Goal: Task Accomplishment & Management: Manage account settings

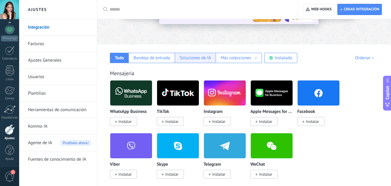
click at [178, 56] on div "Soluciones de IA" at bounding box center [195, 58] width 41 height 10
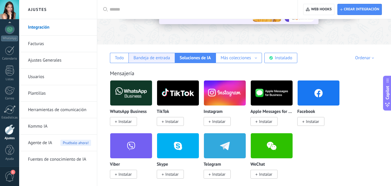
click at [146, 58] on div "Bandeja de entrada" at bounding box center [151, 58] width 37 height 6
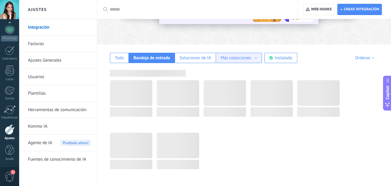
click at [242, 61] on div "Más colecciones Automatizaciones Fuentes de leads Más colecciones" at bounding box center [239, 58] width 46 height 10
click at [243, 61] on div "Más colecciones Automatizaciones Fuentes de leads Más colecciones" at bounding box center [239, 58] width 46 height 10
click at [311, 47] on div "Todo Bandeja de entrada Soluciones de IA Más colecciones Automatizaciones Fuent…" at bounding box center [244, 53] width 282 height 19
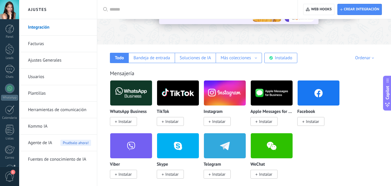
click at [52, 59] on link "Ajustes Generales" at bounding box center [59, 60] width 63 height 16
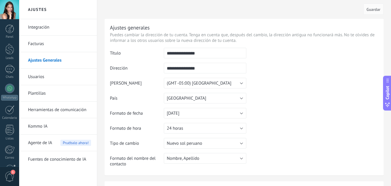
click at [43, 80] on link "Usuarios" at bounding box center [59, 77] width 63 height 16
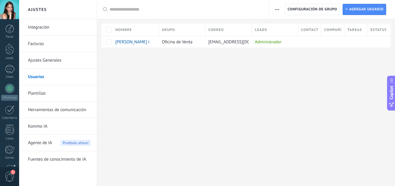
click at [57, 94] on link "Plantillas" at bounding box center [59, 93] width 63 height 16
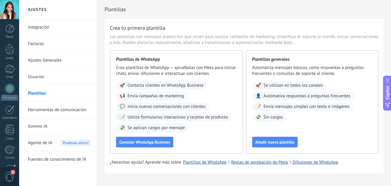
click at [70, 112] on link "Herramientas de comunicación" at bounding box center [59, 110] width 63 height 16
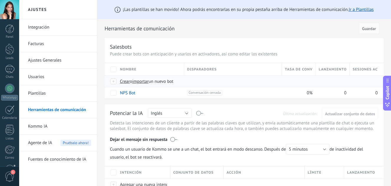
click at [177, 81] on span "Crear o importar un nuevo bot" at bounding box center [223, 82] width 206 height 6
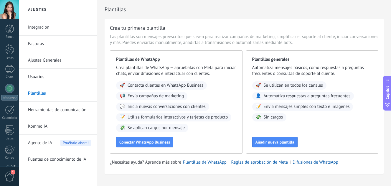
click at [54, 112] on link "Herramientas de comunicación" at bounding box center [59, 110] width 63 height 16
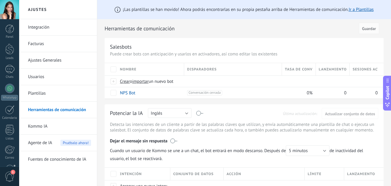
click at [73, 160] on link "Fuentes de conocimiento de IA" at bounding box center [59, 159] width 63 height 16
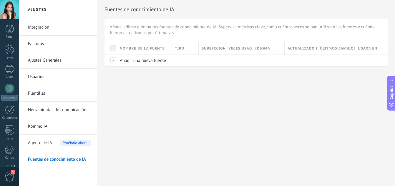
click at [69, 112] on link "Herramientas de comunicación" at bounding box center [59, 110] width 63 height 16
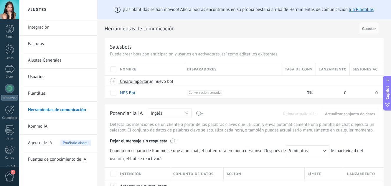
click at [53, 124] on link "Kommo IA" at bounding box center [59, 126] width 63 height 16
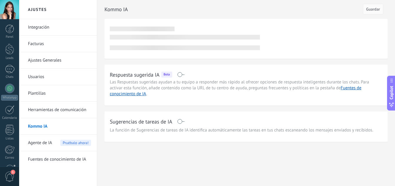
click at [48, 147] on span "Agente de IA" at bounding box center [40, 143] width 24 height 16
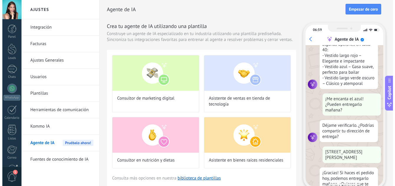
scroll to position [135, 0]
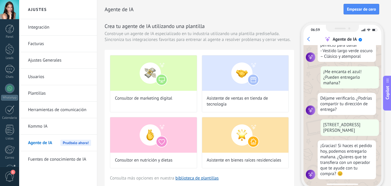
click at [63, 30] on link "Integración" at bounding box center [59, 27] width 63 height 16
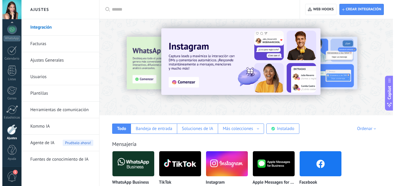
scroll to position [106, 0]
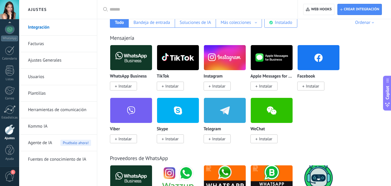
click at [130, 68] on img at bounding box center [131, 57] width 42 height 29
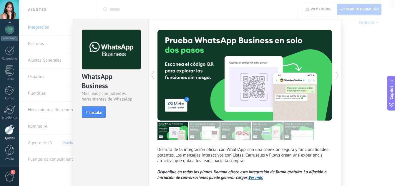
click at [131, 68] on div at bounding box center [111, 49] width 59 height 40
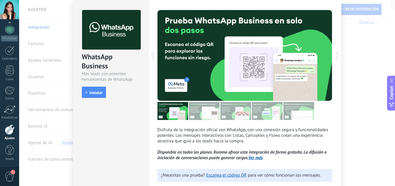
scroll to position [19, 0]
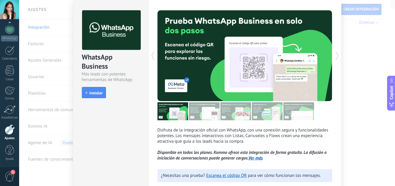
click at [332, 58] on div "Disfruta de la integración oficial con WhatsApp, con una conexión segura y func…" at bounding box center [244, 99] width 193 height 199
click at [334, 54] on icon at bounding box center [337, 56] width 6 height 12
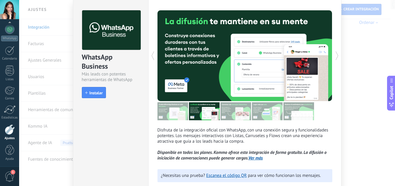
click at [336, 56] on icon at bounding box center [337, 56] width 6 height 12
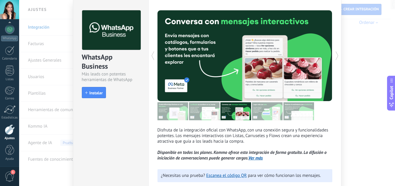
click at [336, 57] on icon at bounding box center [337, 56] width 6 height 12
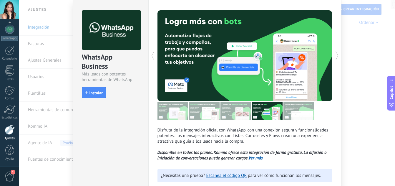
click at [359, 108] on div "WhatsApp Business Más leads con potentes herramientas de WhatsApp install Insta…" at bounding box center [207, 93] width 376 height 186
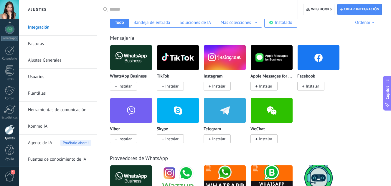
click at [142, 70] on div "WhatsApp Business Instalar" at bounding box center [131, 67] width 42 height 44
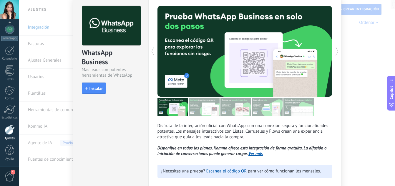
scroll to position [35, 0]
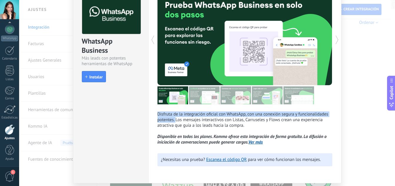
drag, startPoint x: 154, startPoint y: 113, endPoint x: 174, endPoint y: 119, distance: 20.5
click at [174, 119] on div "Disfruta de la integración oficial con WhatsApp, con una conexión segura y func…" at bounding box center [244, 83] width 193 height 199
copy p "Disfruta de la integración oficial con WhatsApp, con una conexión segura y func…"
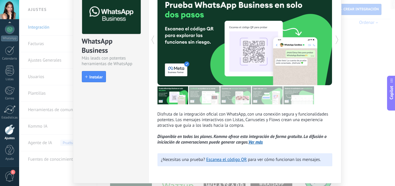
click at [361, 79] on div "WhatsApp Business Más leads con potentes herramientas de WhatsApp install Insta…" at bounding box center [207, 93] width 376 height 186
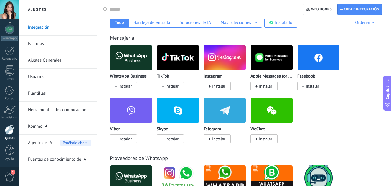
click at [216, 74] on p "Instagram" at bounding box center [212, 76] width 19 height 5
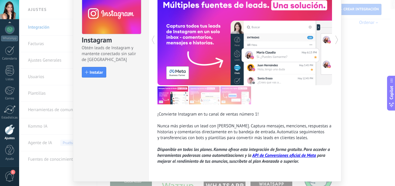
scroll to position [53, 0]
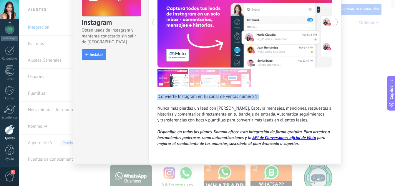
drag, startPoint x: 152, startPoint y: 93, endPoint x: 263, endPoint y: 98, distance: 111.4
click at [263, 98] on div "¡Convierte Instagram en tu canal de ventas número 1! Nunca más pierdas un lead …" at bounding box center [244, 65] width 193 height 198
copy div "¡Convierte Instagram en tu canal de ventas número 1!"
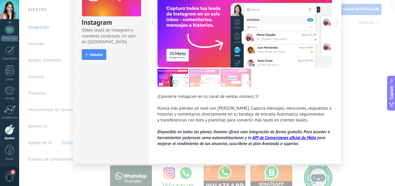
click at [369, 82] on div "Instagram Obtén leads de Instagram y mantente conectado sin salir de Kommo Inst…" at bounding box center [207, 93] width 376 height 186
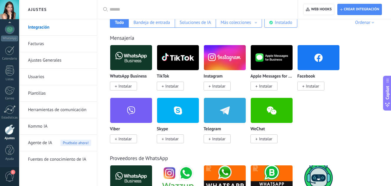
click at [277, 72] on div "Apple Messages for Business Instalar" at bounding box center [271, 67] width 42 height 44
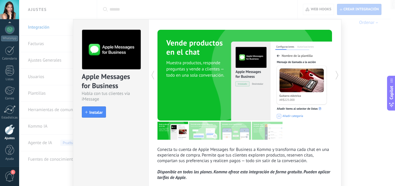
click at [370, 56] on div "Apple Messages for Business Habla con tus clientes vía iMessage install Instala…" at bounding box center [207, 93] width 376 height 186
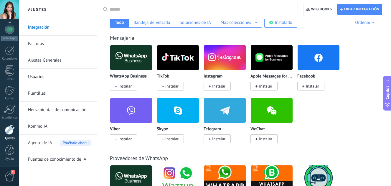
click at [309, 73] on div "Facebook Instalar" at bounding box center [318, 67] width 42 height 44
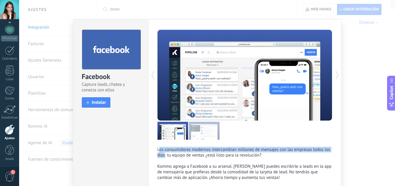
drag, startPoint x: 159, startPoint y: 149, endPoint x: 163, endPoint y: 156, distance: 8.2
click at [163, 156] on p "Los consumidores modernos intercambian millones de mensajes con las empresas to…" at bounding box center [245, 164] width 175 height 34
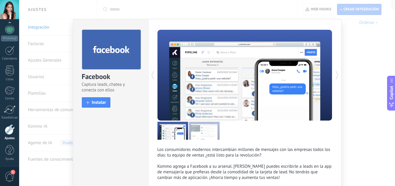
click at [155, 149] on div "Los consumidores modernos intercambian millones de mensajes con las empresas to…" at bounding box center [244, 108] width 193 height 178
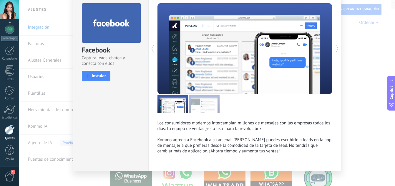
scroll to position [34, 0]
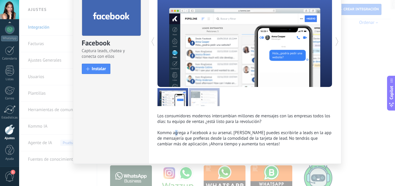
click at [175, 133] on p "Los consumidores modernos intercambian millones de mensajes con las empresas to…" at bounding box center [245, 130] width 175 height 34
drag, startPoint x: 232, startPoint y: 133, endPoint x: 258, endPoint y: 135, distance: 26.0
click at [258, 135] on p "Los consumidores modernos intercambian millones de mensajes con las empresas to…" at bounding box center [245, 130] width 175 height 34
click at [245, 123] on p "Los consumidores modernos intercambian millones de mensajes con las empresas to…" at bounding box center [245, 130] width 175 height 34
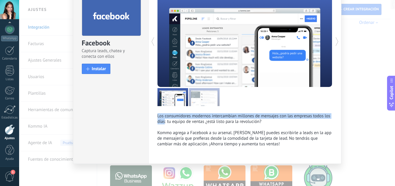
copy p "Los consumidores modernos intercambian millones de mensajes con las empresas to…"
drag, startPoint x: 157, startPoint y: 114, endPoint x: 163, endPoint y: 121, distance: 9.2
click at [163, 121] on p "Los consumidores modernos intercambian millones de mensajes con las empresas to…" at bounding box center [245, 130] width 175 height 34
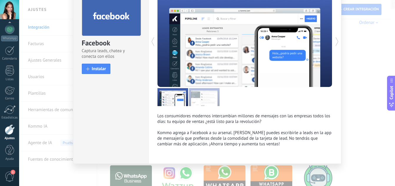
click at [188, 128] on p "Los consumidores modernos intercambian millones de mensajes con las empresas to…" at bounding box center [245, 130] width 175 height 34
drag, startPoint x: 172, startPoint y: 132, endPoint x: 230, endPoint y: 131, distance: 58.0
click at [230, 131] on p "Los consumidores modernos intercambian millones de mensajes con las empresas to…" at bounding box center [245, 130] width 175 height 34
copy p "agrega a Facebook a su arsena"
click at [353, 69] on div "Facebook Captura leads, chatea y conecta con ellos install Instalar Los consumi…" at bounding box center [207, 93] width 376 height 186
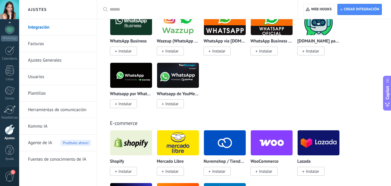
scroll to position [318, 0]
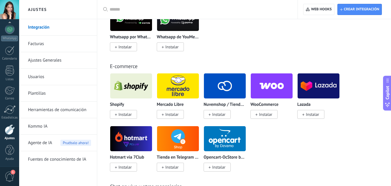
click at [127, 93] on img at bounding box center [131, 86] width 42 height 29
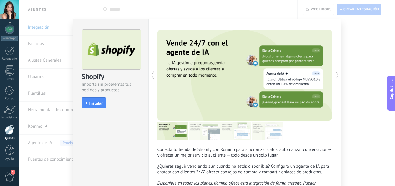
click at [355, 69] on div "Shopify Importa sin problemas tus pedidos y productos install Instalar Conecta …" at bounding box center [207, 93] width 376 height 186
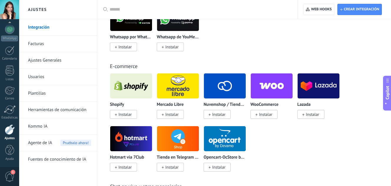
click at [124, 102] on p "Shopify" at bounding box center [117, 104] width 14 height 5
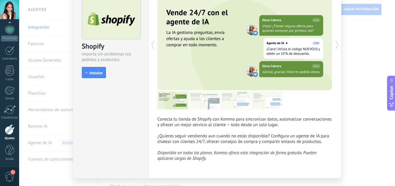
scroll to position [45, 0]
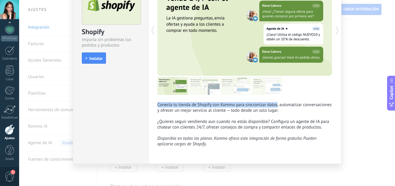
drag, startPoint x: 157, startPoint y: 105, endPoint x: 276, endPoint y: 106, distance: 119.0
click at [276, 106] on p "Conecta tu tienda de Shopify con Kommo para sincronizar datos, automatizar conv…" at bounding box center [245, 124] width 175 height 45
copy p "Conecta tu tienda de Shopify con Kommo para sincronizar datos"
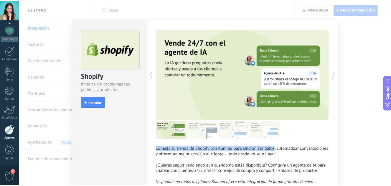
scroll to position [0, 0]
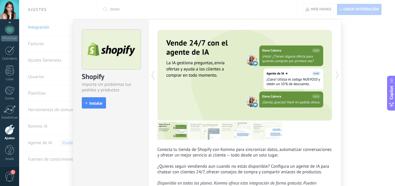
drag, startPoint x: 359, startPoint y: 44, endPoint x: 351, endPoint y: 44, distance: 7.7
click at [359, 44] on div "Shopify Importa sin problemas tus pedidos y productos install Instalar Conecta …" at bounding box center [207, 93] width 376 height 186
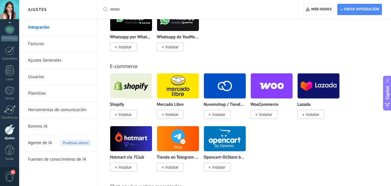
click at [47, 61] on link "Ajustes Generales" at bounding box center [59, 60] width 63 height 16
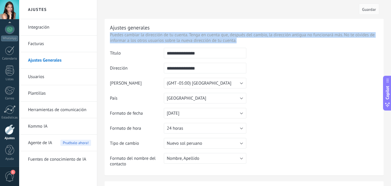
drag, startPoint x: 109, startPoint y: 33, endPoint x: 274, endPoint y: 41, distance: 164.5
click at [274, 41] on div "**********" at bounding box center [244, 97] width 279 height 156
copy p "Puedes cambiar la dirección de tu cuenta. Tenga en cuenta que, después del camb…"
click at [242, 84] on button "(GMT -05:00) [GEOGRAPHIC_DATA]" at bounding box center [205, 83] width 82 height 11
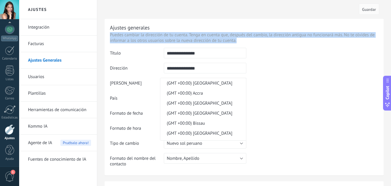
scroll to position [3589, 0]
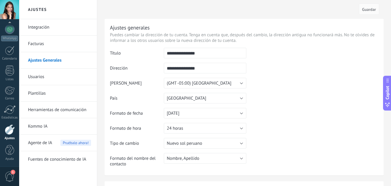
drag, startPoint x: 263, startPoint y: 83, endPoint x: 256, endPoint y: 82, distance: 6.9
click at [263, 83] on td at bounding box center [312, 78] width 132 height 60
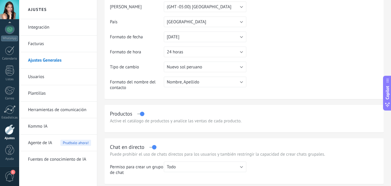
scroll to position [50, 0]
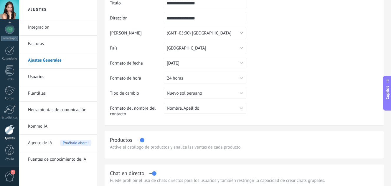
click at [144, 140] on label at bounding box center [140, 140] width 7 height 0
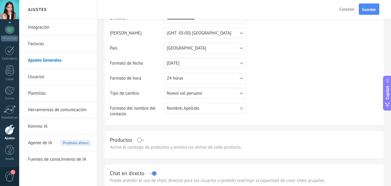
scroll to position [0, 0]
click at [140, 140] on label at bounding box center [140, 140] width 7 height 0
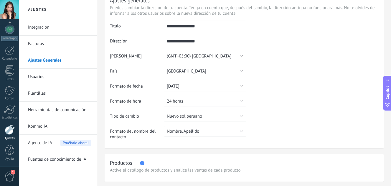
scroll to position [71, 0]
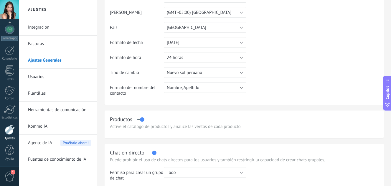
click at [141, 117] on div at bounding box center [140, 117] width 7 height 0
click at [141, 120] on label at bounding box center [140, 119] width 7 height 0
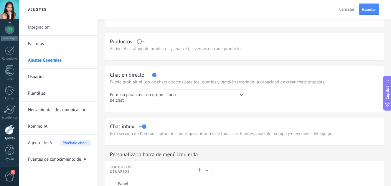
scroll to position [177, 0]
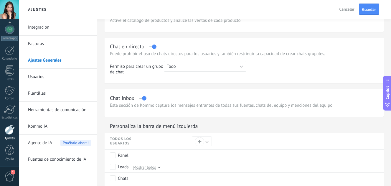
click at [143, 98] on label at bounding box center [142, 98] width 7 height 0
click at [141, 95] on div "Chat inbox" at bounding box center [244, 98] width 268 height 7
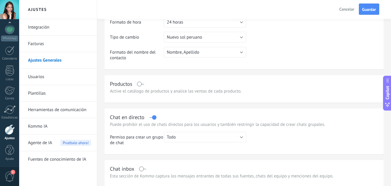
click at [140, 84] on label at bounding box center [140, 84] width 7 height 0
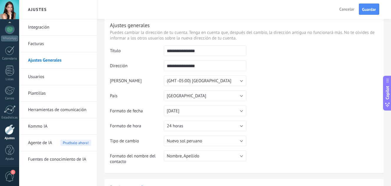
scroll to position [0, 0]
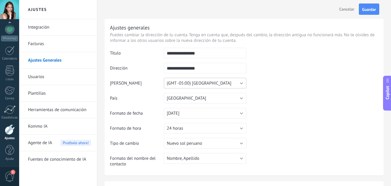
click at [181, 84] on span "(GMT -05:00) [GEOGRAPHIC_DATA]" at bounding box center [199, 83] width 64 height 6
click at [0, 0] on li "(GMT -05:00) [US_STATE]" at bounding box center [0, 0] width 0 height 0
click at [181, 84] on span "(GMT -05:00) [US_STATE]" at bounding box center [190, 83] width 47 height 6
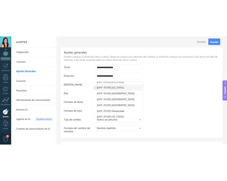
scroll to position [3569, 0]
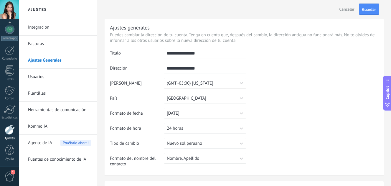
drag, startPoint x: 165, startPoint y: 83, endPoint x: 213, endPoint y: 87, distance: 48.1
click at [213, 87] on button "(GMT -05:00) [US_STATE]" at bounding box center [205, 83] width 82 height 11
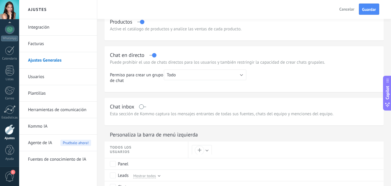
scroll to position [177, 0]
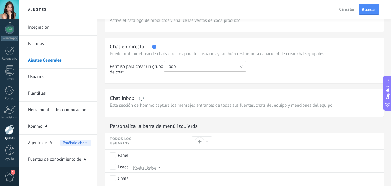
click at [200, 62] on button "Todo" at bounding box center [205, 66] width 82 height 11
click at [202, 62] on li "Todo" at bounding box center [203, 66] width 86 height 10
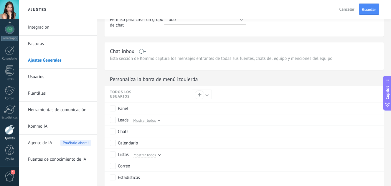
scroll to position [212, 0]
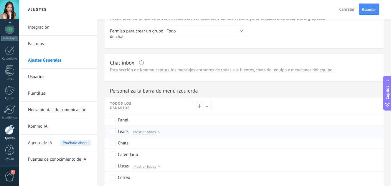
click at [156, 132] on div "Mostrar todos" at bounding box center [144, 131] width 29 height 5
click at [146, 131] on div "Ocultar" at bounding box center [139, 131] width 19 height 5
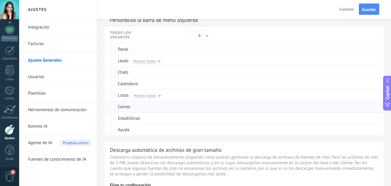
scroll to position [247, 0]
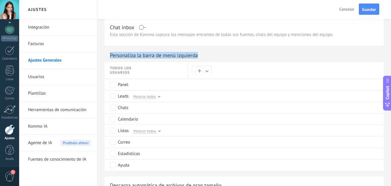
copy div "Personaliza la barra de menú izquierda"
drag, startPoint x: 202, startPoint y: 57, endPoint x: 107, endPoint y: 55, distance: 94.5
click at [107, 55] on div "Personaliza la barra de menú izquierda" at bounding box center [244, 56] width 279 height 9
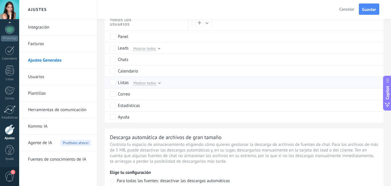
scroll to position [283, 0]
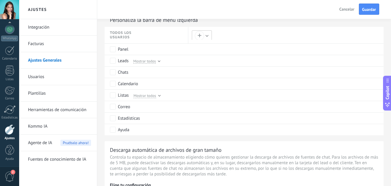
click at [207, 34] on button "+" at bounding box center [202, 35] width 20 height 10
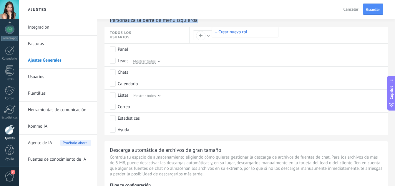
click at [229, 33] on button "Crear nuevo rol" at bounding box center [245, 32] width 66 height 10
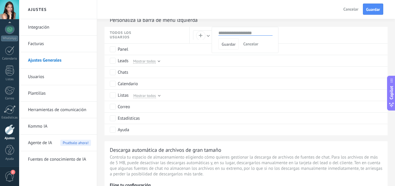
click at [239, 33] on input "text" at bounding box center [245, 33] width 54 height 5
type input "******"
click at [233, 47] on button "Guardar" at bounding box center [228, 43] width 20 height 11
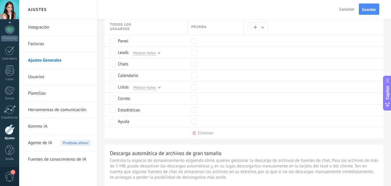
scroll to position [247, 0]
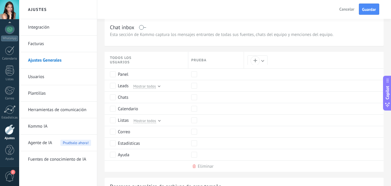
click at [229, 59] on div "PRueba" at bounding box center [215, 60] width 55 height 16
click at [201, 166] on div "Eliminar" at bounding box center [206, 166] width 16 height 6
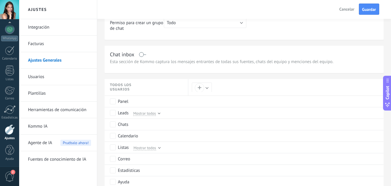
scroll to position [212, 0]
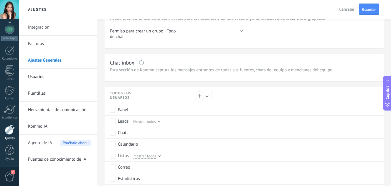
click at [121, 95] on span "Todos los usuarios" at bounding box center [127, 95] width 35 height 9
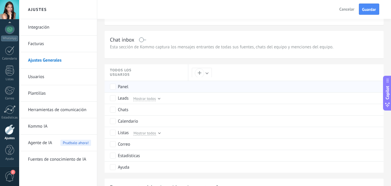
scroll to position [247, 0]
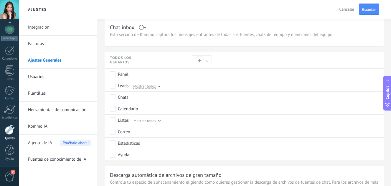
click at [146, 44] on div "Chat inbox Esta sección de Kommo captura los mensajes entrantes de todas sus fu…" at bounding box center [244, 32] width 279 height 27
click at [65, 50] on link "Facturas" at bounding box center [59, 44] width 63 height 16
click at [342, 10] on span "Cancelar" at bounding box center [346, 8] width 15 height 5
click at [340, 12] on button "Cancelar" at bounding box center [347, 9] width 20 height 9
click at [47, 47] on link "Facturas" at bounding box center [59, 44] width 63 height 16
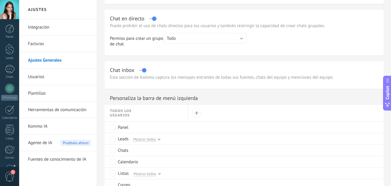
scroll to position [212, 0]
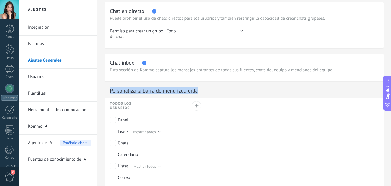
drag, startPoint x: 207, startPoint y: 93, endPoint x: 107, endPoint y: 87, distance: 100.0
click at [107, 87] on div "Personaliza la barra de menú izquierda" at bounding box center [244, 91] width 279 height 9
copy div "Personaliza la barra de menú izquierda"
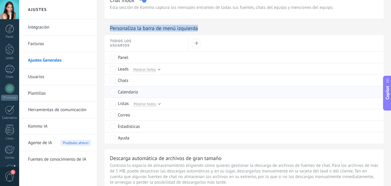
scroll to position [283, 0]
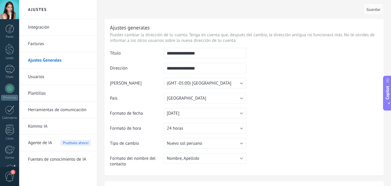
click at [54, 78] on link "Usuarios" at bounding box center [59, 77] width 63 height 16
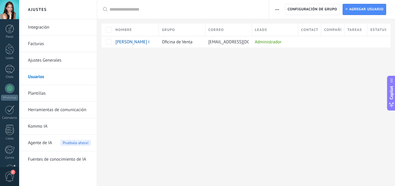
click at [54, 63] on link "Ajustes Generales" at bounding box center [59, 60] width 63 height 16
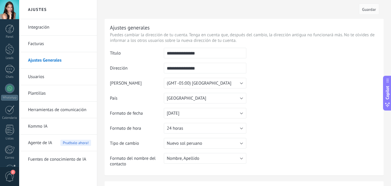
click at [72, 75] on link "Usuarios" at bounding box center [59, 77] width 63 height 16
